Goal: Find specific page/section: Find specific page/section

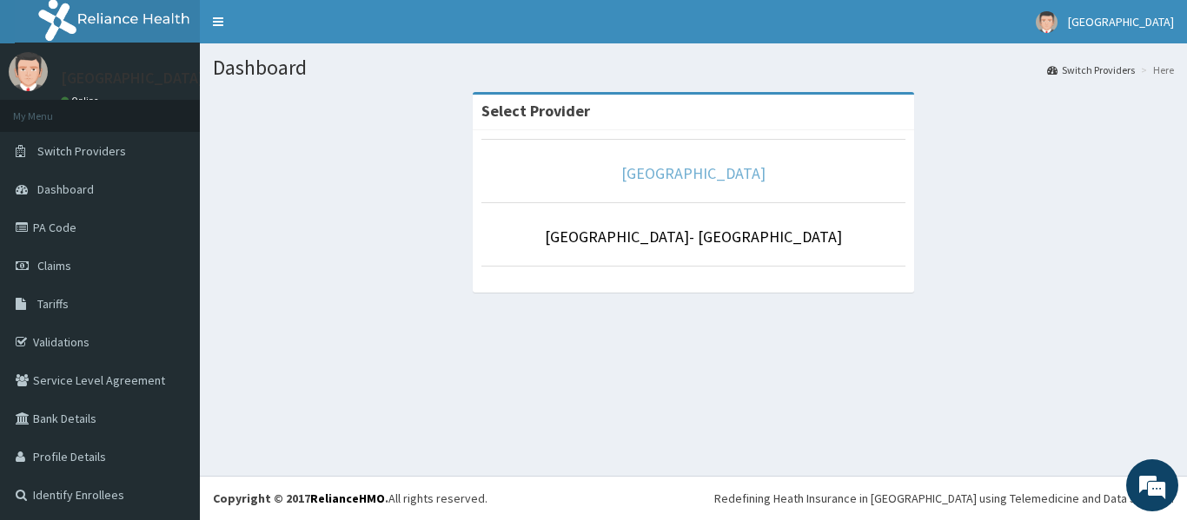
click at [648, 169] on link "[GEOGRAPHIC_DATA]" at bounding box center [693, 173] width 144 height 20
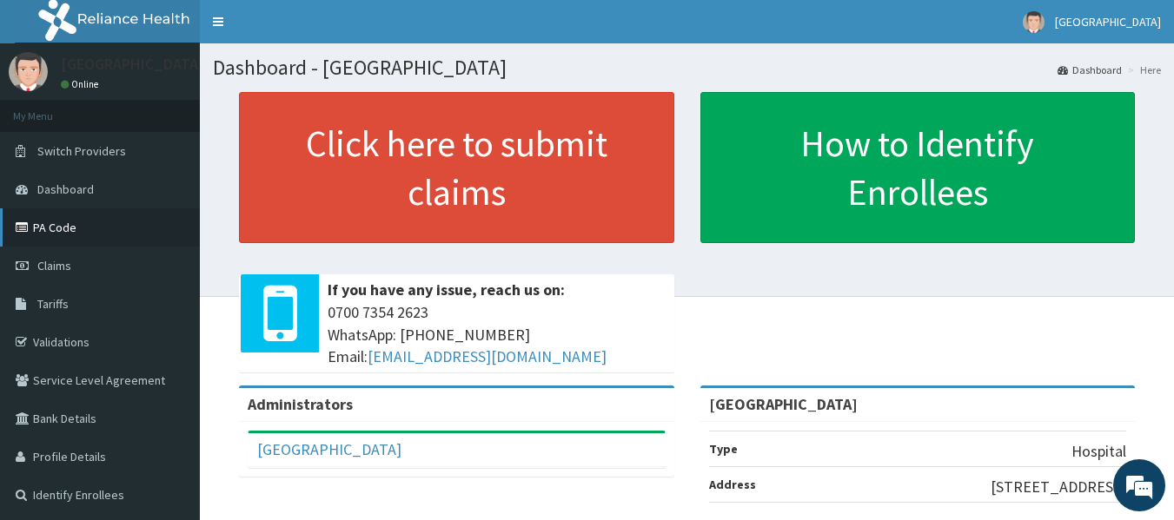
click at [67, 229] on link "PA Code" at bounding box center [100, 228] width 200 height 38
click at [76, 341] on link "Validations" at bounding box center [100, 342] width 200 height 38
